Goal: Information Seeking & Learning: Learn about a topic

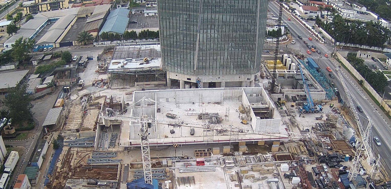
scroll to position [154, 0]
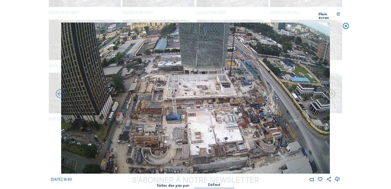
click at [337, 176] on icon at bounding box center [337, 178] width 6 height 7
click at [372, 111] on div "Scroll pour voyager dans le temps | Appuie sur le 'Alt' [PERSON_NAME] + Scroll …" at bounding box center [195, 94] width 391 height 189
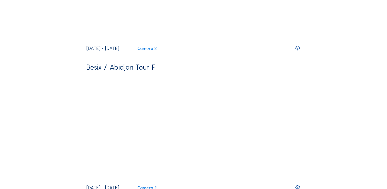
scroll to position [2045, 0]
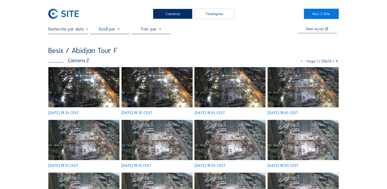
click at [89, 31] on div at bounding box center [109, 30] width 122 height 7
click at [87, 31] on input "text" at bounding box center [67, 29] width 39 height 5
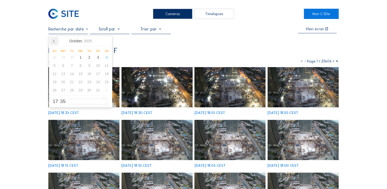
click at [54, 41] on icon at bounding box center [54, 41] width 8 height 8
click at [81, 82] on div "24" at bounding box center [80, 82] width 9 height 8
type input "[DATE] 17:35"
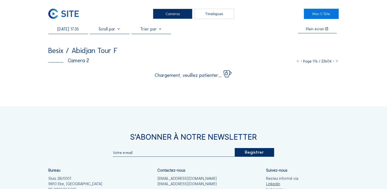
click at [167, 47] on div "[DATE] 17:35 Plein écran Besix / Abidjan Tour F Camera 2 Page 176 / 23604 Charg…" at bounding box center [193, 52] width 290 height 51
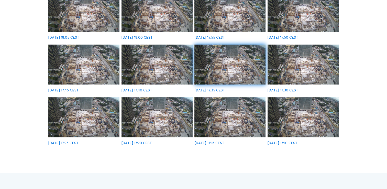
scroll to position [153, 0]
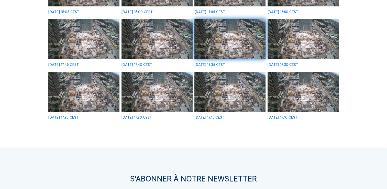
click at [301, 101] on img at bounding box center [302, 92] width 71 height 40
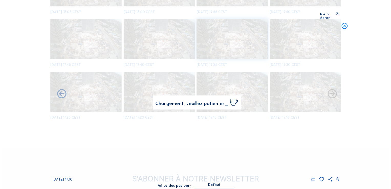
scroll to position [154, 0]
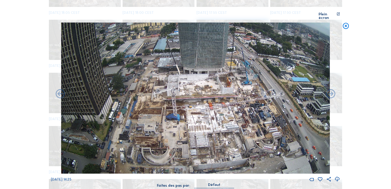
click at [337, 176] on icon at bounding box center [337, 178] width 6 height 7
click at [337, 175] on icon at bounding box center [337, 178] width 6 height 7
click at [375, 109] on div "Scroll pour voyager dans le temps | Appuie sur le 'Alt' [PERSON_NAME] + Scroll …" at bounding box center [195, 94] width 391 height 189
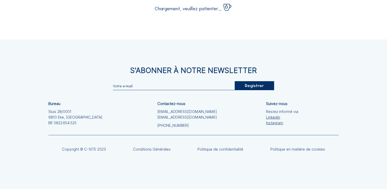
scroll to position [154, 0]
